Goal: Task Accomplishment & Management: Understand process/instructions

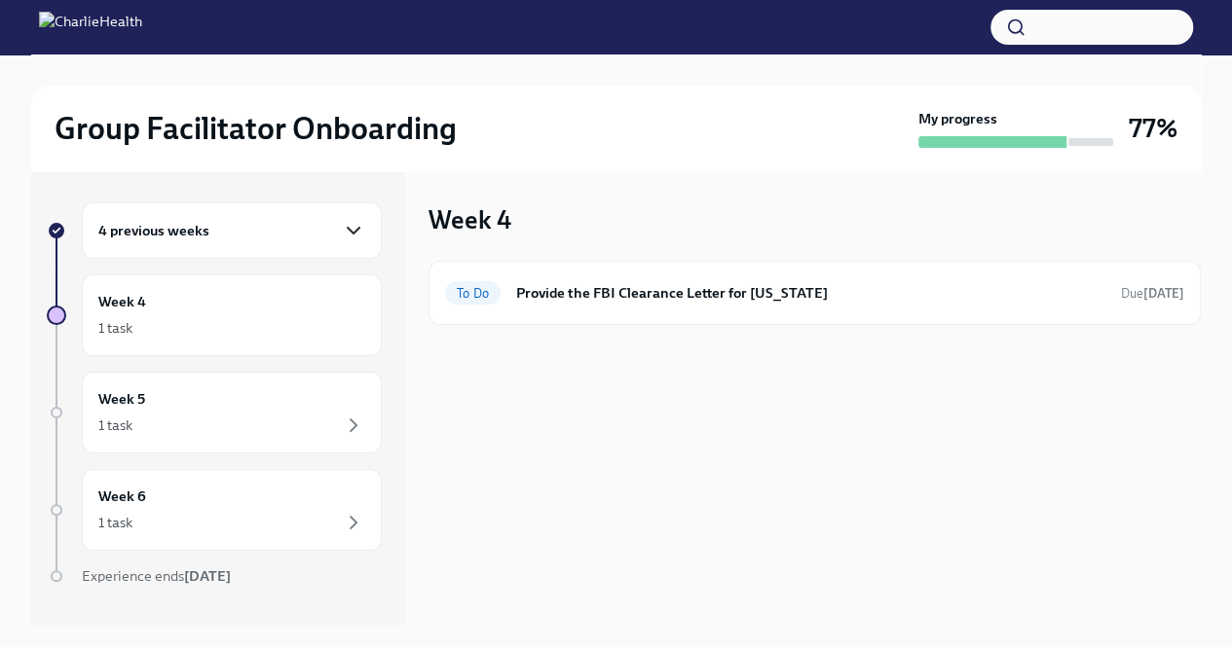
click at [345, 233] on icon "button" at bounding box center [353, 230] width 23 height 23
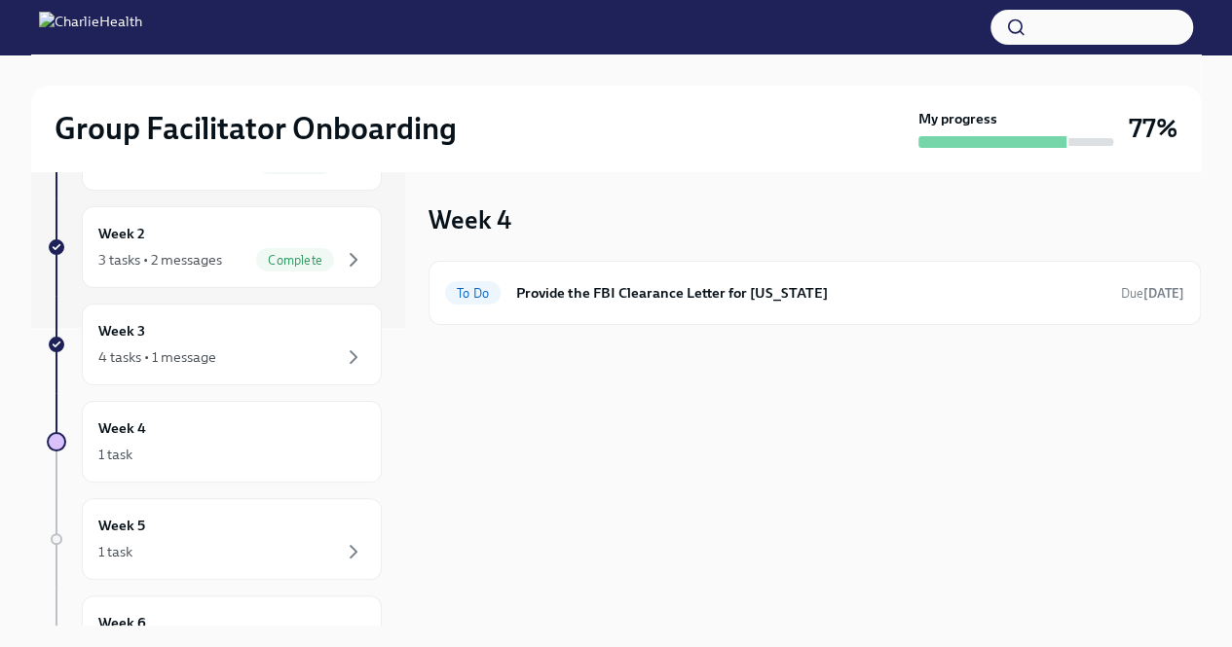
scroll to position [298, 0]
click at [277, 368] on div "Week 3 4 tasks • 1 message" at bounding box center [232, 345] width 300 height 82
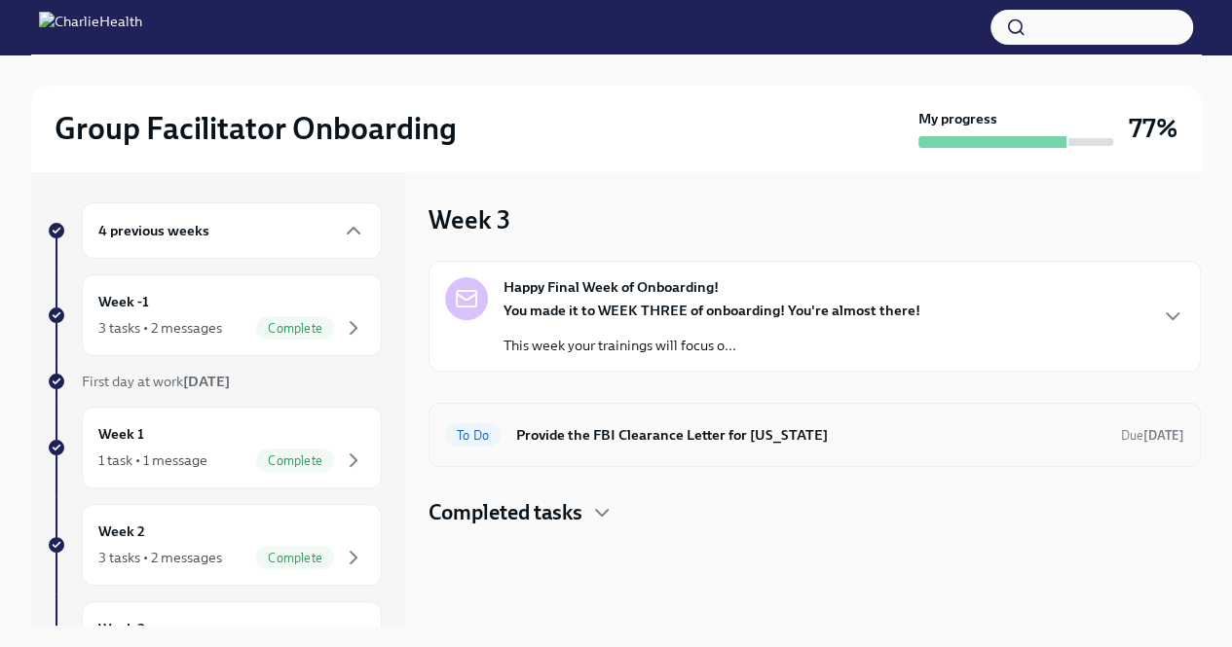
click at [600, 433] on h6 "Provide the FBI Clearance Letter for [US_STATE]" at bounding box center [810, 435] width 589 height 21
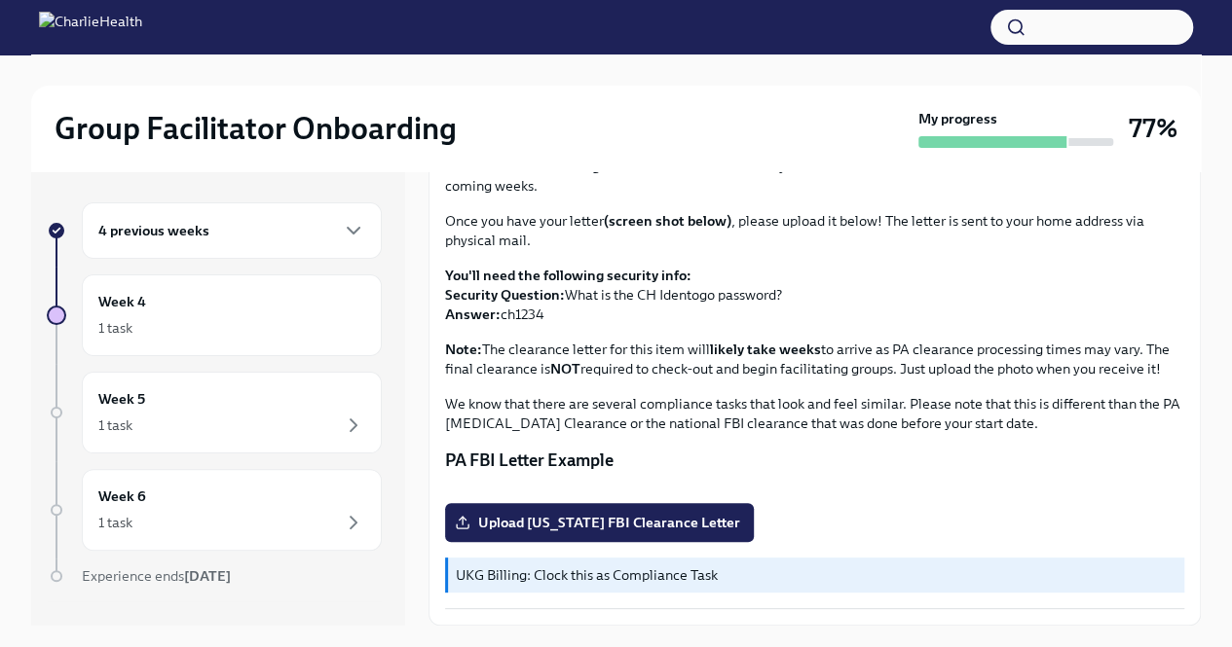
scroll to position [387, 0]
click at [261, 311] on div "Week 4 1 task" at bounding box center [231, 315] width 267 height 49
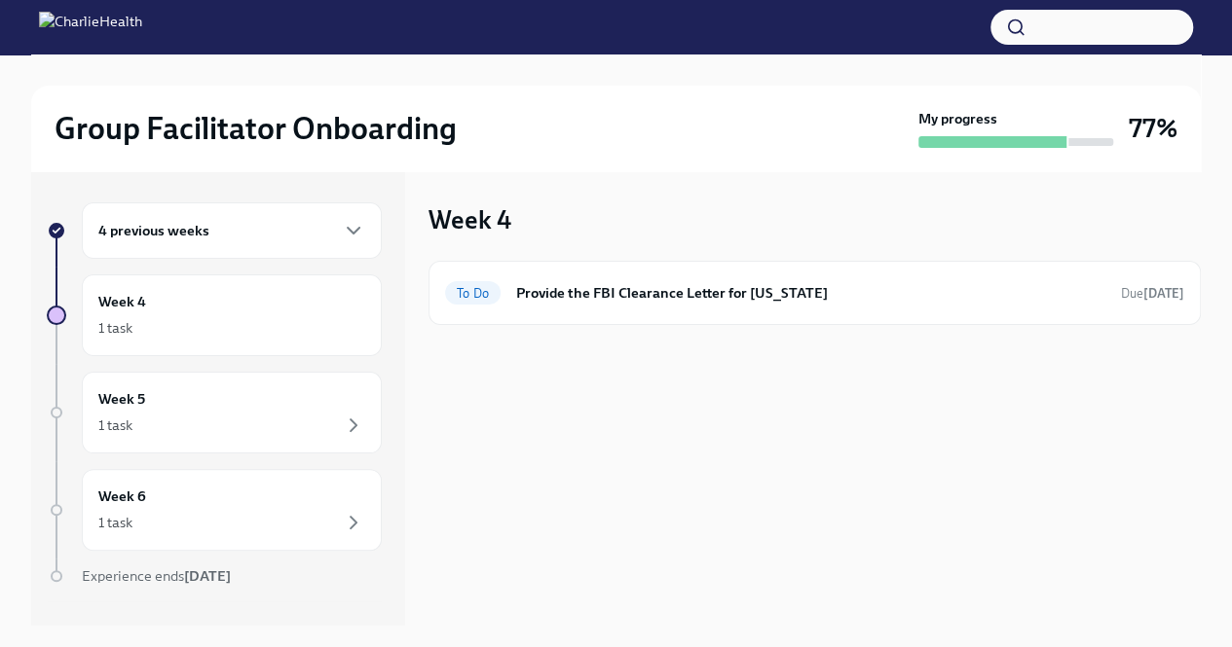
click at [317, 209] on div "4 previous weeks" at bounding box center [232, 231] width 300 height 56
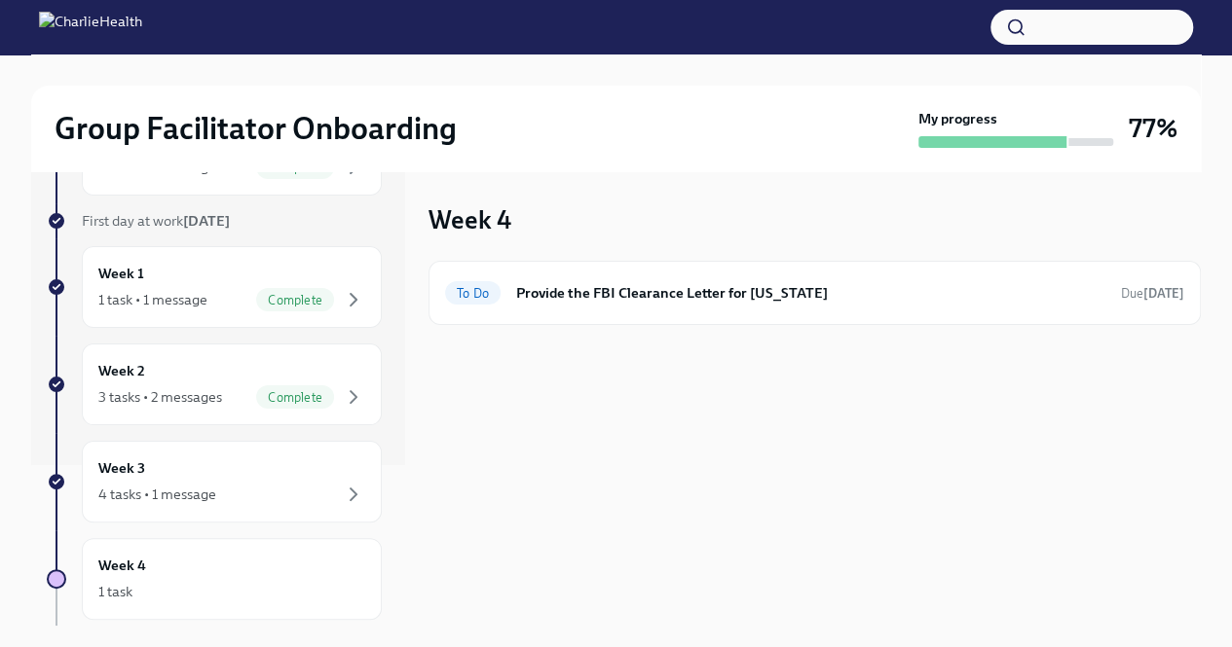
scroll to position [162, 0]
click at [201, 457] on div "Week 3 4 tasks • 1 message" at bounding box center [231, 481] width 267 height 49
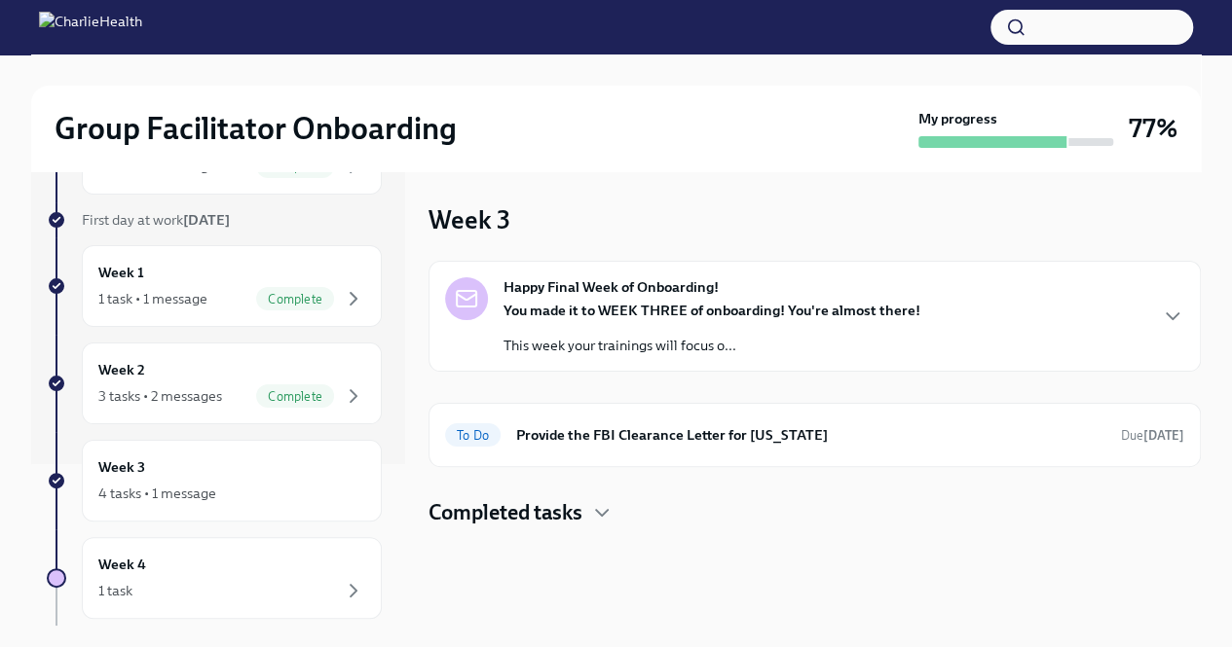
click at [1036, 300] on div "Happy Final Week of Onboarding! You made it to WEEK THREE of onboarding! You're…" at bounding box center [814, 316] width 739 height 78
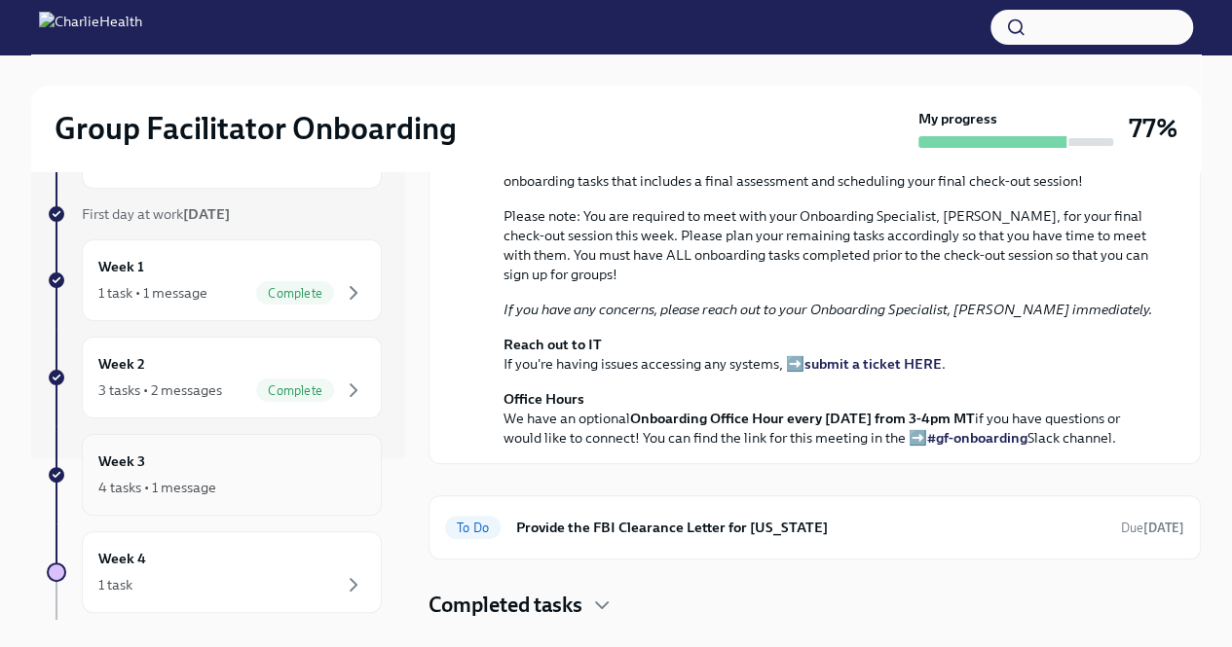
scroll to position [457, 0]
